Goal: Use online tool/utility: Utilize a website feature to perform a specific function

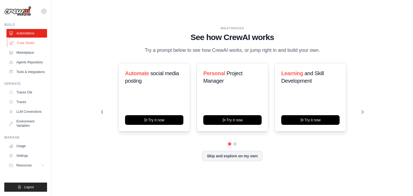
click at [35, 40] on link "Crew Studio" at bounding box center [27, 43] width 41 height 9
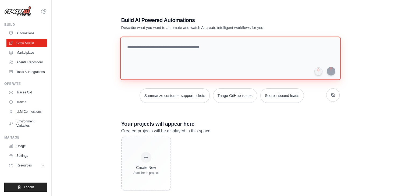
click at [157, 50] on textarea at bounding box center [230, 59] width 220 height 44
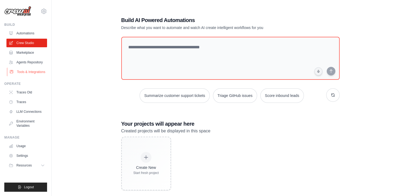
click at [34, 71] on link "Tools & Integrations" at bounding box center [27, 72] width 41 height 9
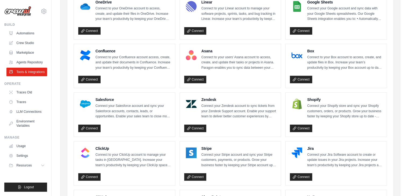
scroll to position [151, 0]
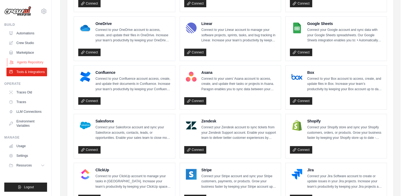
click at [32, 63] on link "Agents Repository" at bounding box center [27, 62] width 41 height 9
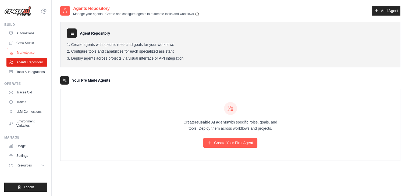
click at [18, 49] on link "Marketplace" at bounding box center [27, 52] width 41 height 9
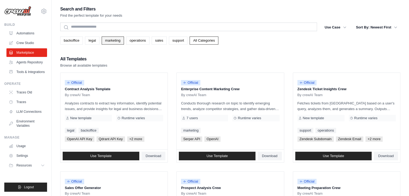
click at [110, 39] on link "marketing" at bounding box center [113, 41] width 22 height 8
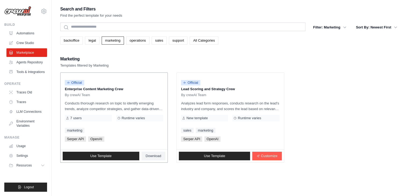
click at [132, 94] on div "By crewAI Team" at bounding box center [114, 95] width 98 height 4
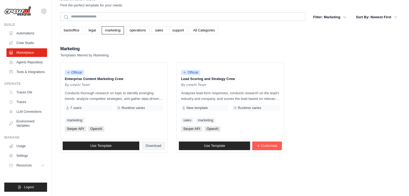
scroll to position [11, 0]
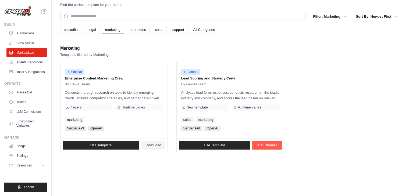
click at [32, 117] on ul "Traces Old Traces LLM Connections Environment Variables" at bounding box center [26, 109] width 41 height 42
click at [28, 120] on link "Environment Variables" at bounding box center [27, 123] width 41 height 13
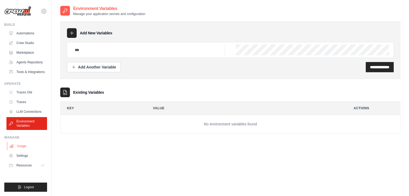
click at [21, 145] on link "Usage" at bounding box center [27, 146] width 41 height 9
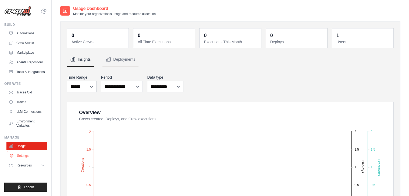
click at [27, 156] on link "Settings" at bounding box center [27, 155] width 41 height 9
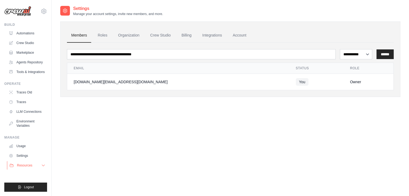
click at [28, 162] on button "Resources" at bounding box center [27, 165] width 41 height 9
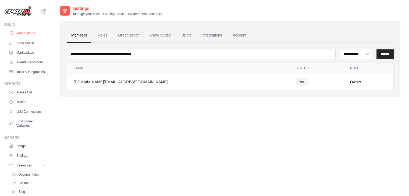
click at [31, 34] on link "Automations" at bounding box center [27, 33] width 41 height 9
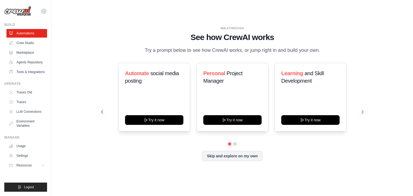
click at [25, 12] on img at bounding box center [17, 11] width 27 height 10
click at [9, 25] on div "Build" at bounding box center [25, 25] width 43 height 4
click at [24, 42] on link "Crew Studio" at bounding box center [27, 43] width 41 height 9
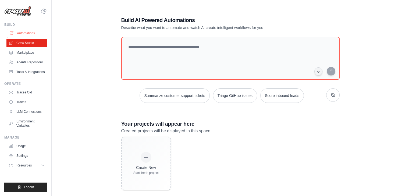
click at [24, 32] on link "Automations" at bounding box center [27, 33] width 41 height 9
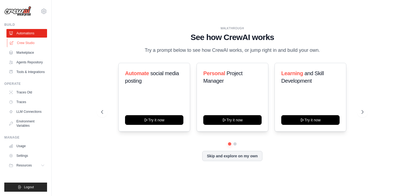
click at [24, 40] on link "Crew Studio" at bounding box center [27, 43] width 41 height 9
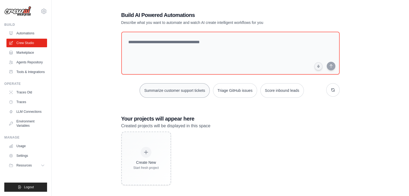
scroll to position [11, 0]
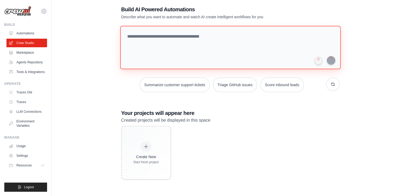
click at [139, 46] on textarea at bounding box center [230, 48] width 220 height 44
paste textarea "**********"
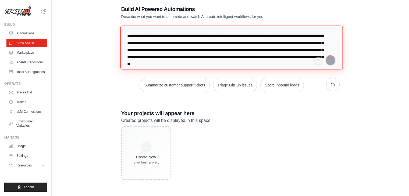
type textarea "**********"
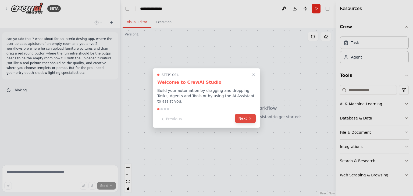
click at [241, 116] on button "Next" at bounding box center [245, 118] width 21 height 9
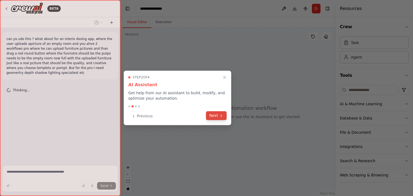
click at [220, 116] on icon at bounding box center [221, 116] width 4 height 4
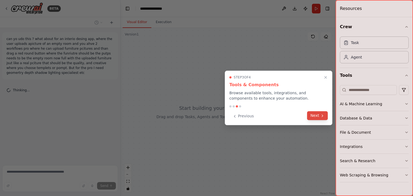
click at [324, 115] on button "Next" at bounding box center [317, 115] width 21 height 9
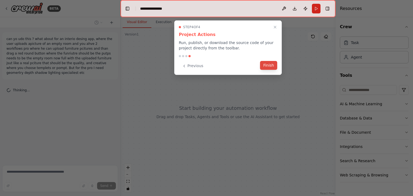
click at [268, 65] on button "Finish" at bounding box center [268, 65] width 17 height 9
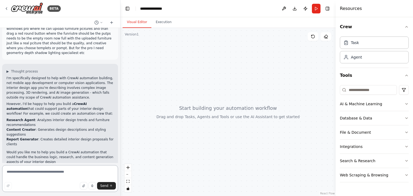
scroll to position [25, 0]
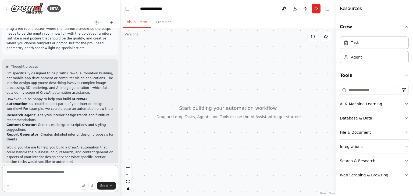
click at [44, 177] on textarea at bounding box center [60, 178] width 116 height 27
type textarea "**********"
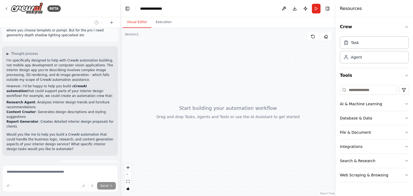
scroll to position [60, 0]
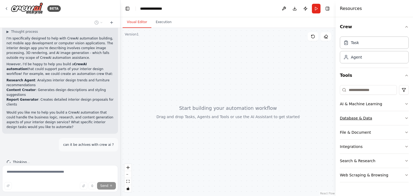
click at [406, 119] on icon "button" at bounding box center [406, 118] width 4 height 4
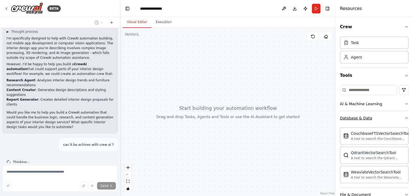
click at [404, 117] on icon "button" at bounding box center [406, 118] width 4 height 4
click at [378, 101] on button "AI & Machine Learning" at bounding box center [373, 104] width 69 height 14
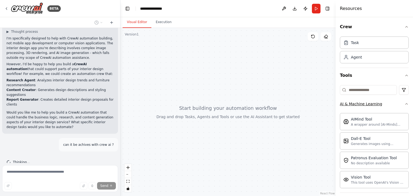
click at [388, 103] on button "AI & Machine Learning" at bounding box center [373, 104] width 69 height 14
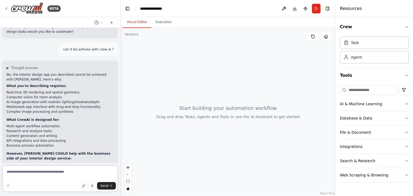
scroll to position [172, 0]
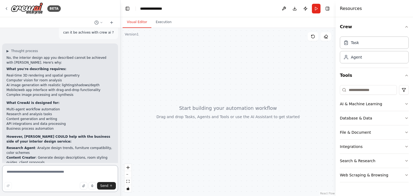
click at [29, 167] on textarea at bounding box center [60, 178] width 116 height 27
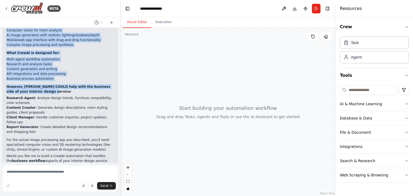
scroll to position [226, 0]
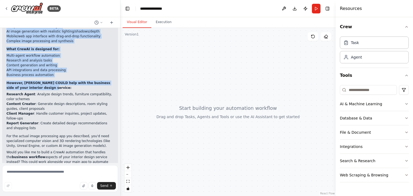
drag, startPoint x: 6, startPoint y: 49, endPoint x: 60, endPoint y: 152, distance: 116.3
click at [60, 152] on div "No, the interior design app you described cannot be achieved with [PERSON_NAME]…" at bounding box center [59, 86] width 107 height 168
copy div "No, the interior design app you described cannot be achieved with [PERSON_NAME]…"
